Goal: Task Accomplishment & Management: Complete application form

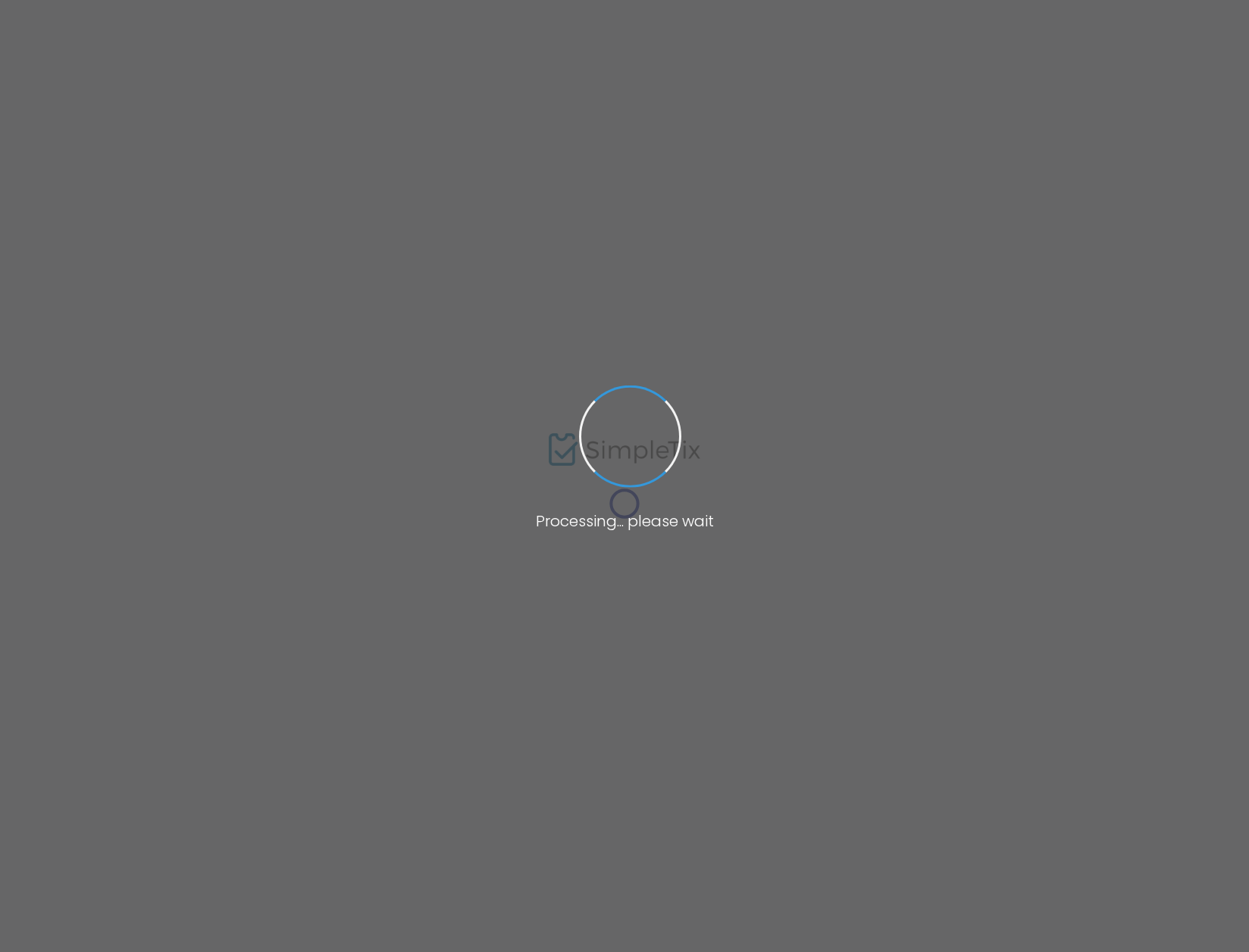
type input "[URL][DOMAIN_NAME]"
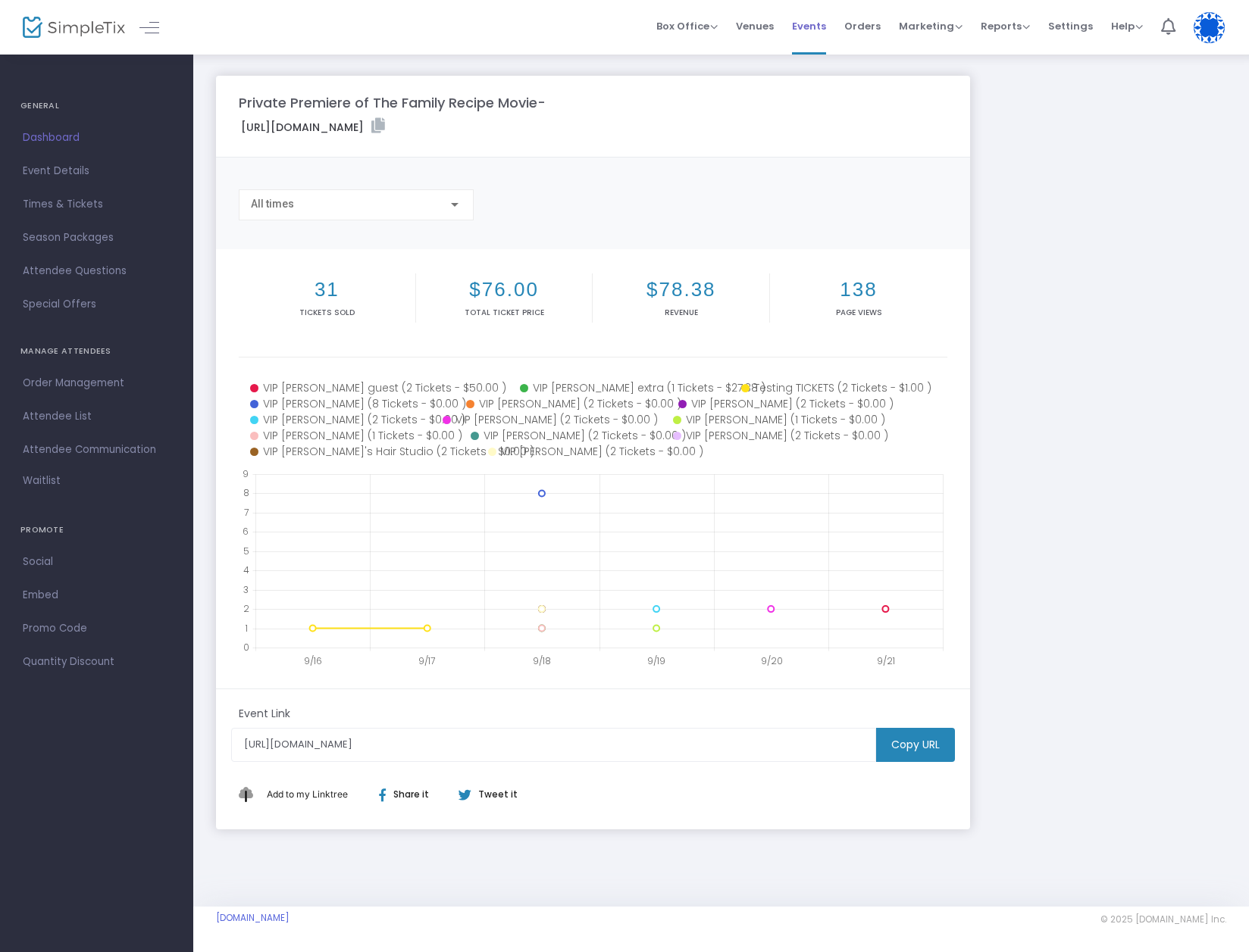
click at [810, 26] on span "Events" at bounding box center [808, 26] width 34 height 38
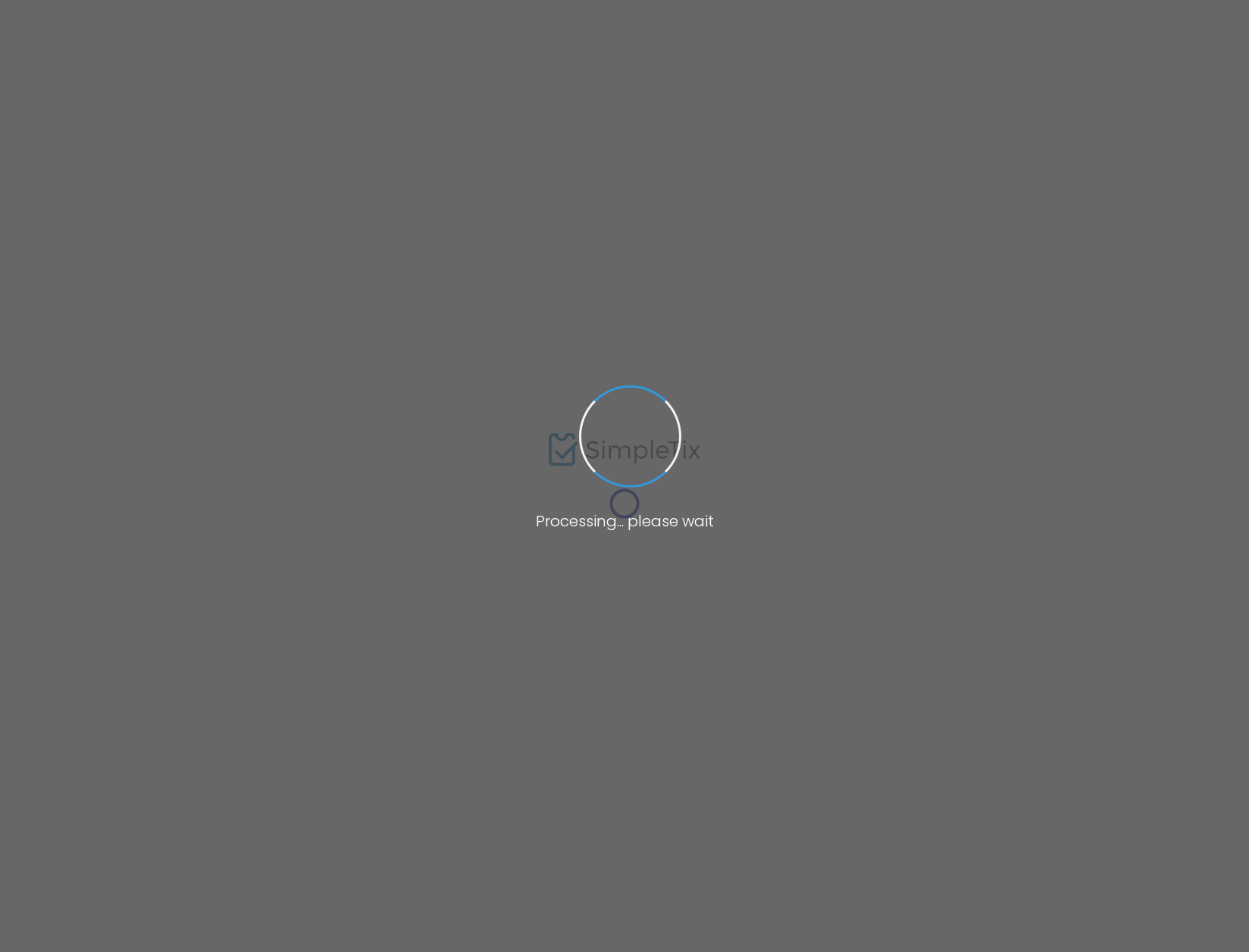
type input "Film Premiere The Family Recipe"
type textarea "Premiere screening of The Family Recipe—a New Jersey made - indie comedy—at Rea…"
type input "6.625 %"
type input "Buy Tickets"
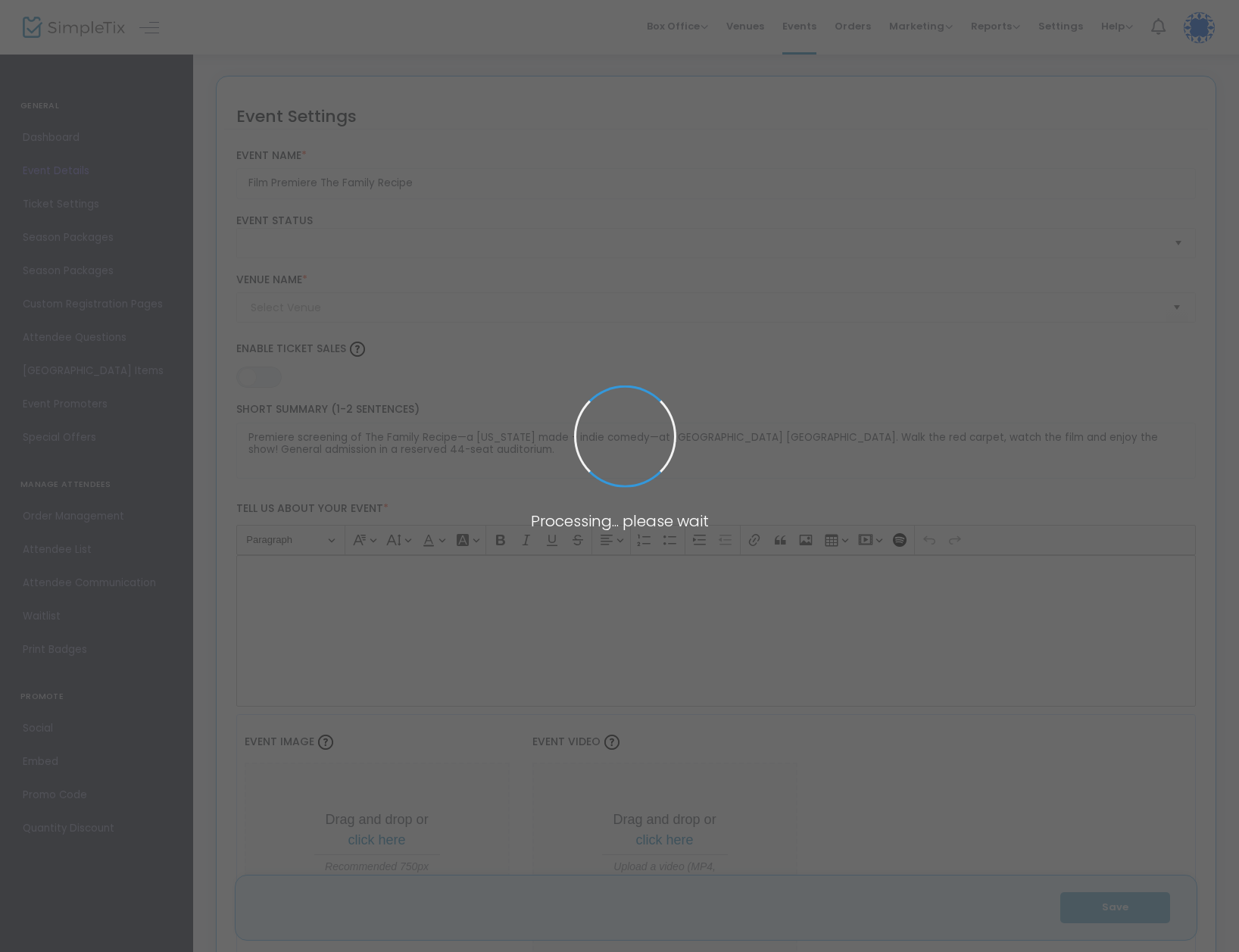
type input "Reading Cinemas"
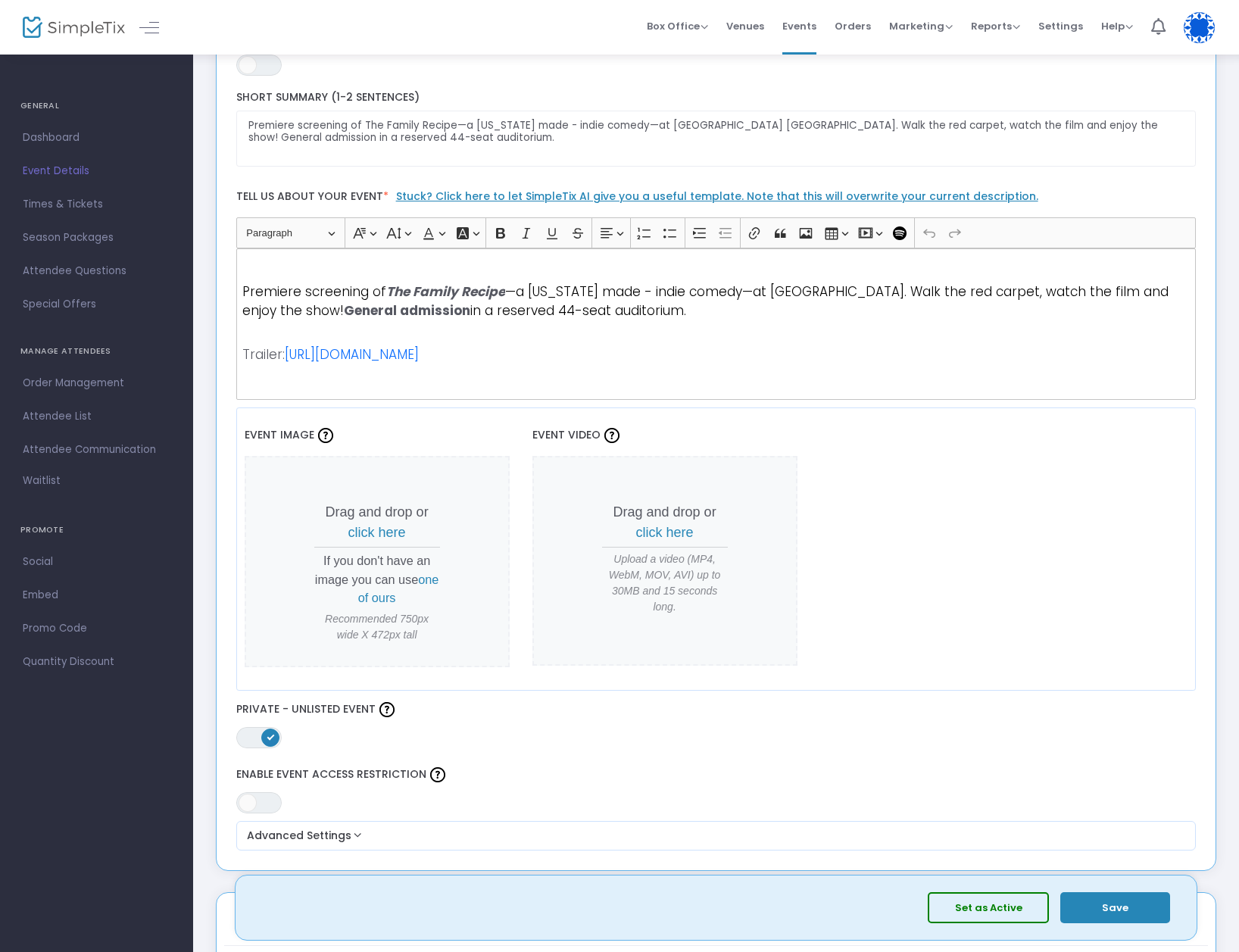
scroll to position [333, 0]
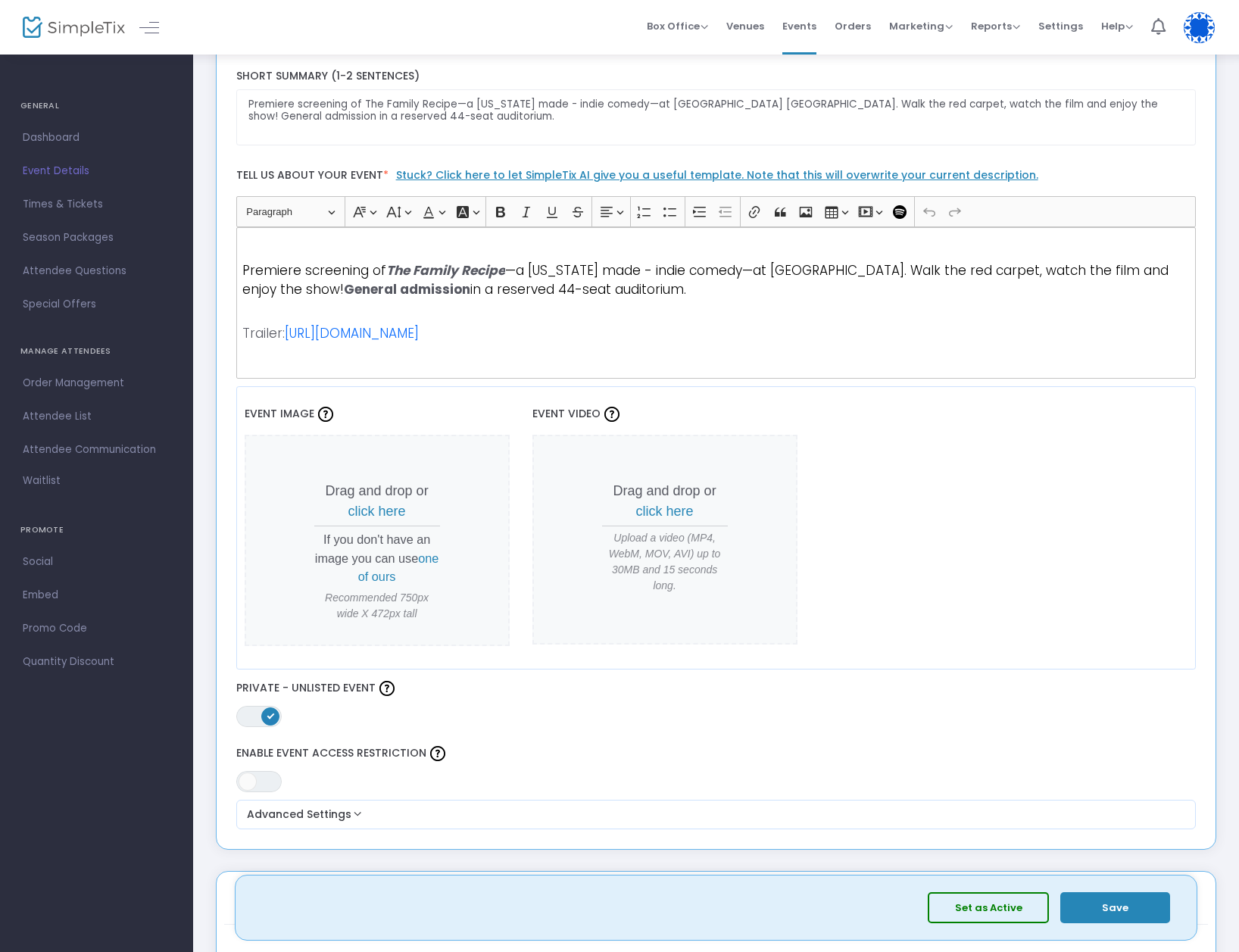
click at [386, 512] on span "click here" at bounding box center [376, 511] width 57 height 15
click at [394, 511] on span "click here" at bounding box center [376, 511] width 57 height 15
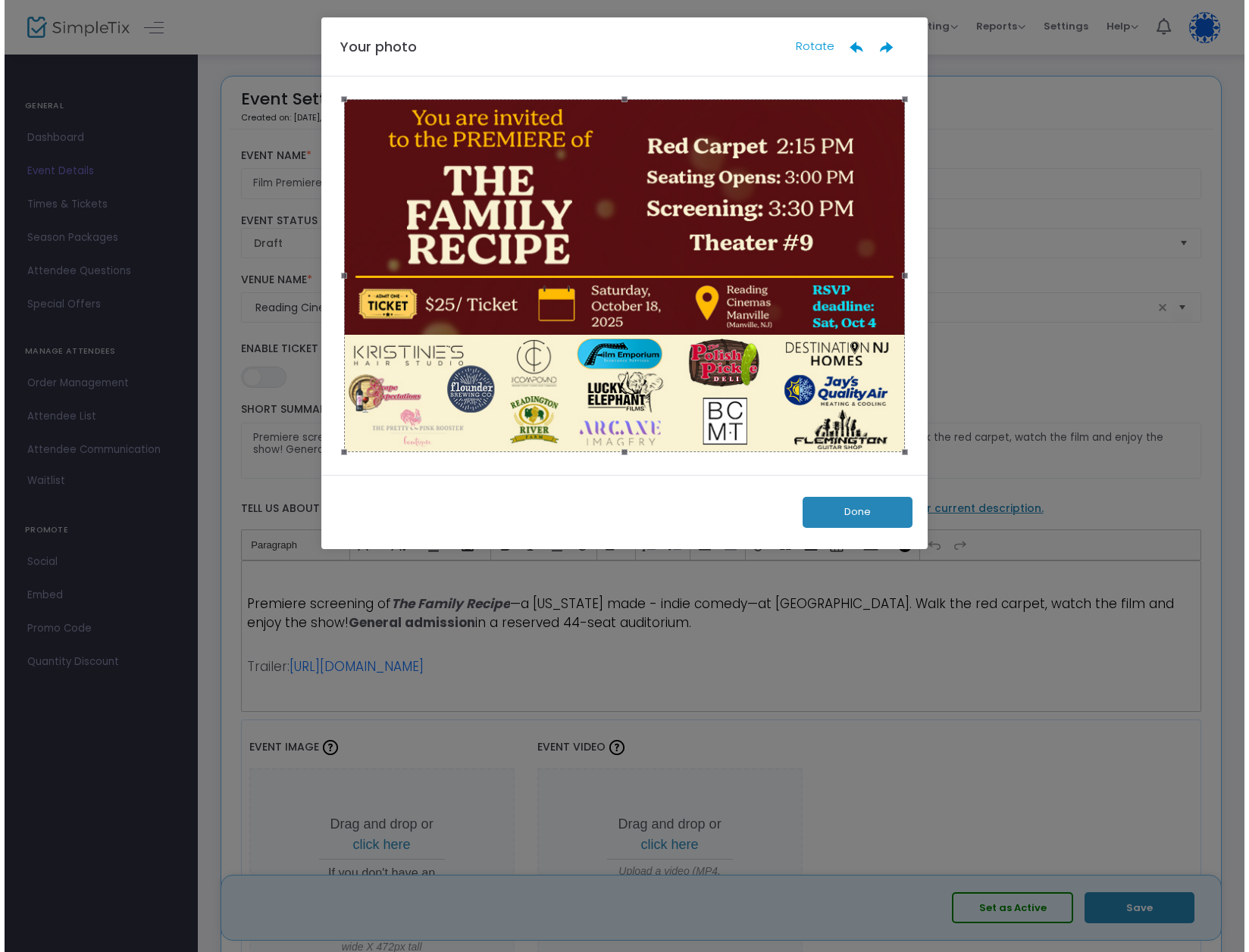
scroll to position [0, 0]
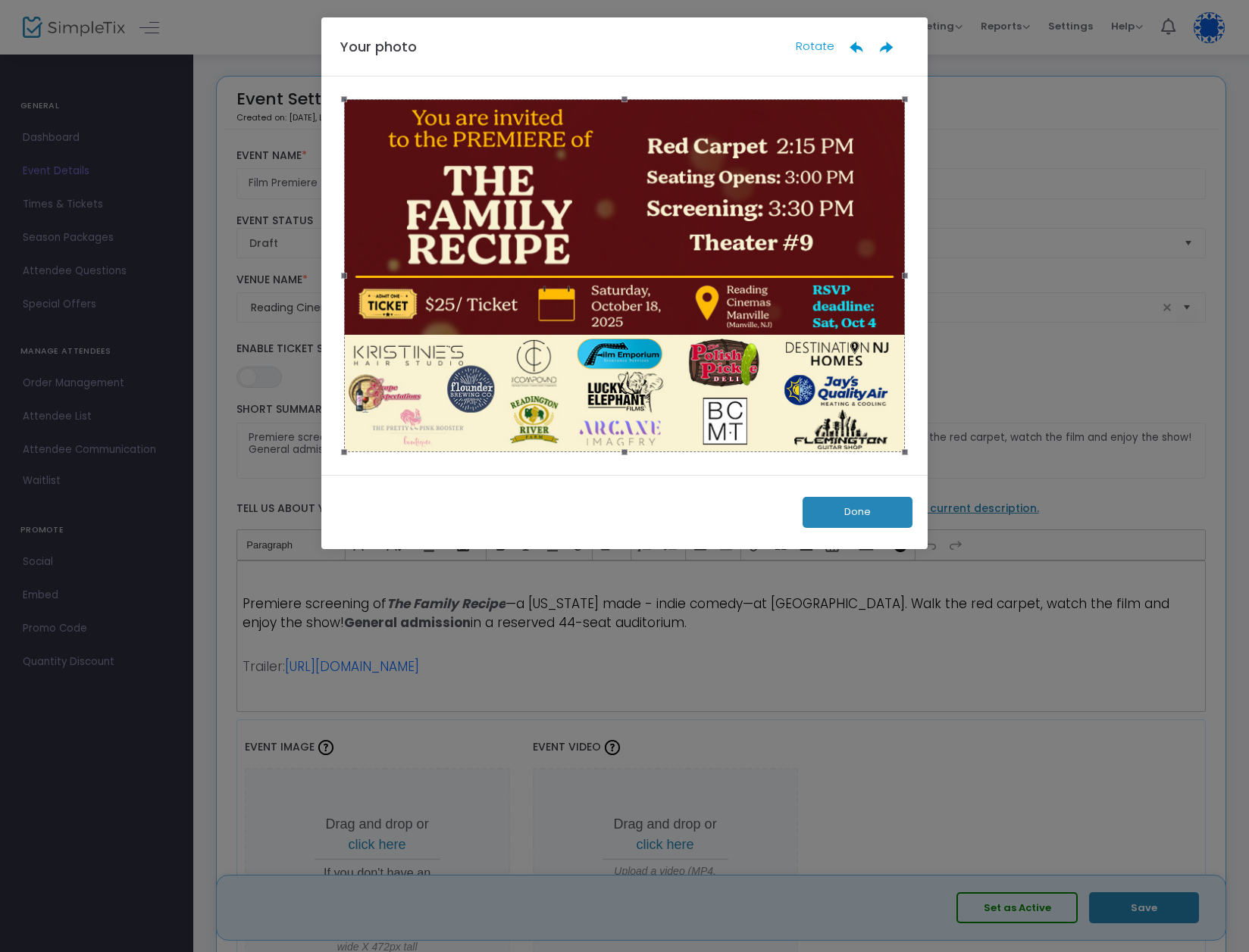
click at [861, 507] on button "Done" at bounding box center [858, 513] width 110 height 31
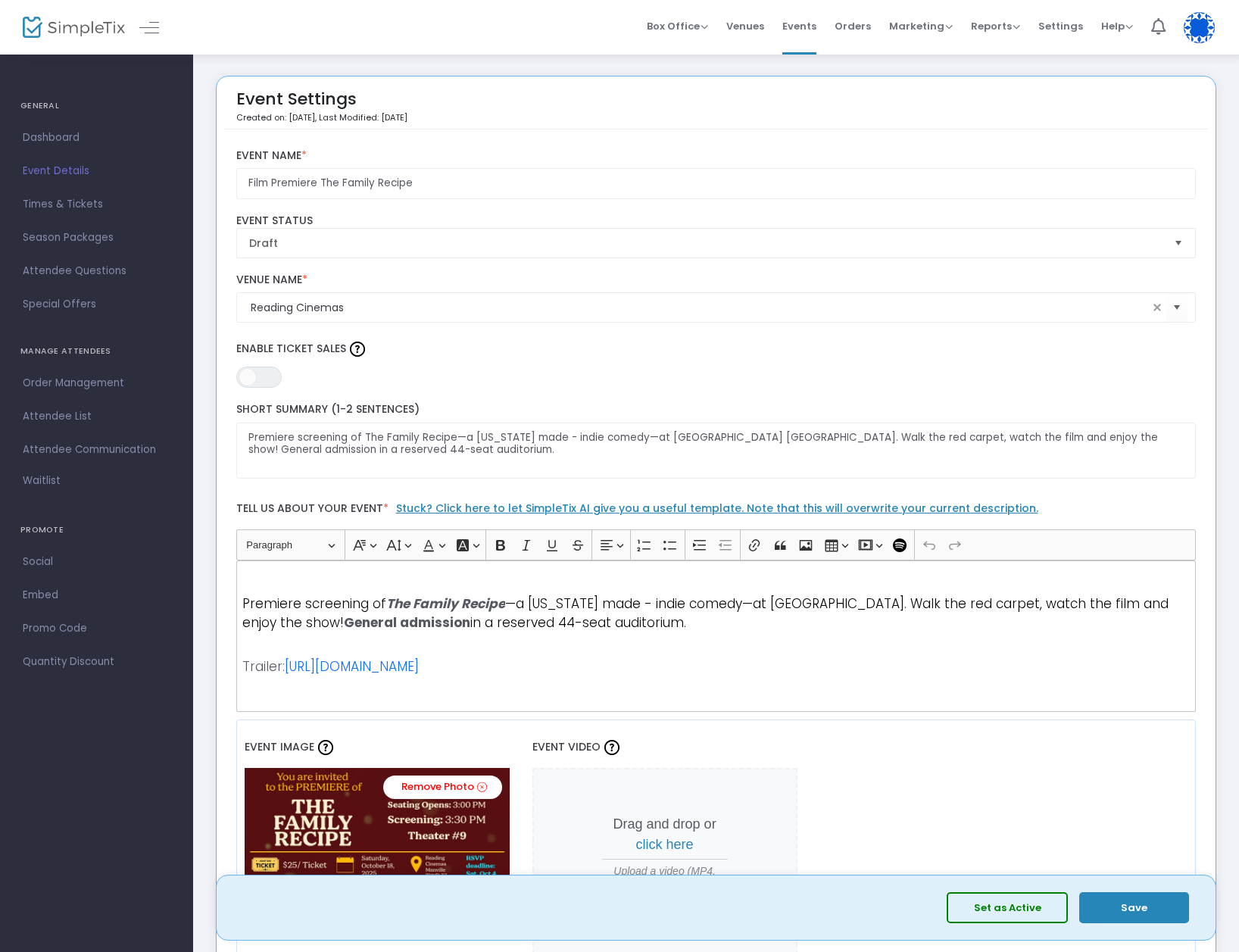
click at [1134, 901] on button "Save" at bounding box center [1134, 908] width 110 height 31
click at [56, 203] on span "Times & Tickets" at bounding box center [96, 204] width 147 height 20
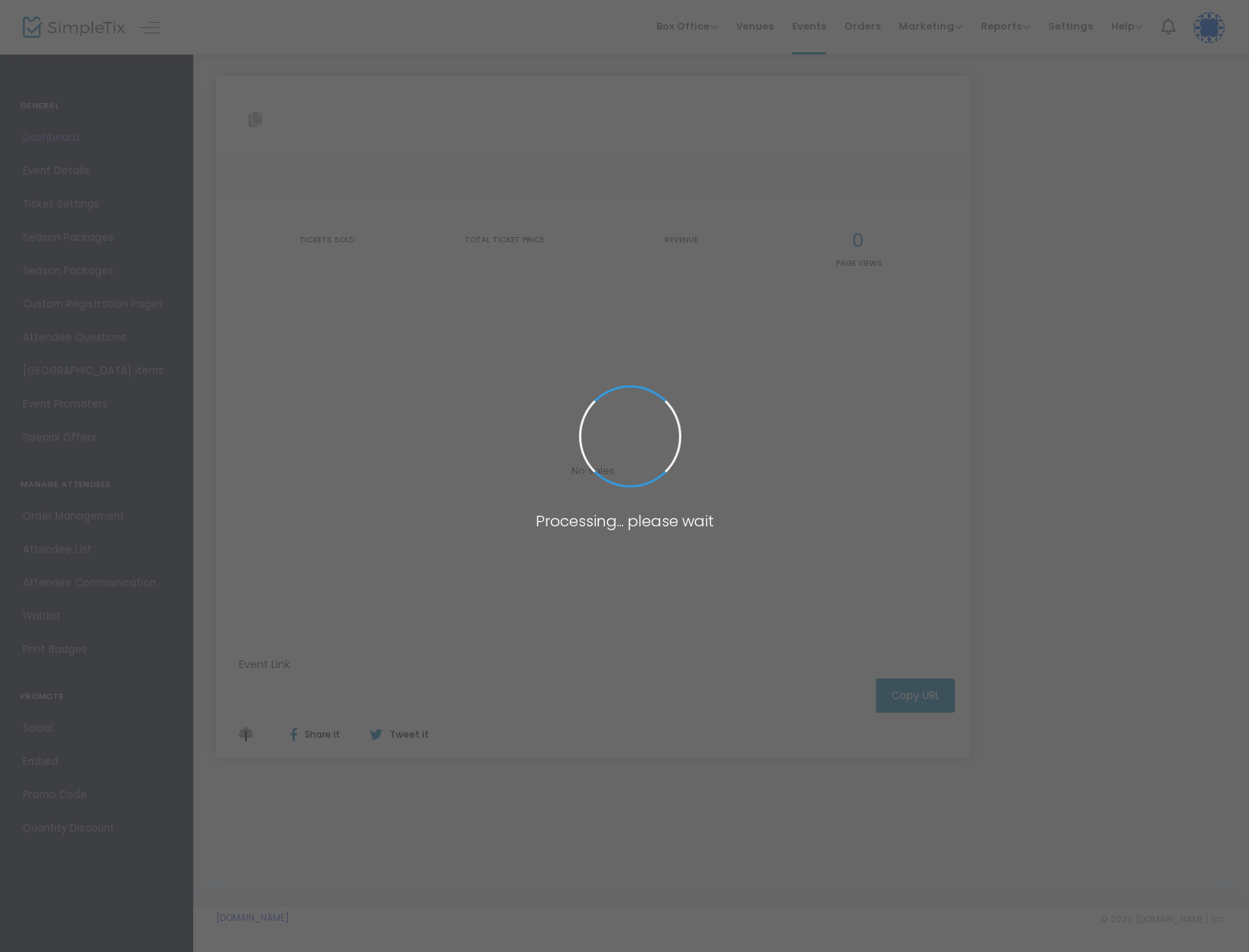
type input "[URL][DOMAIN_NAME]"
